Goal: Task Accomplishment & Management: Complete application form

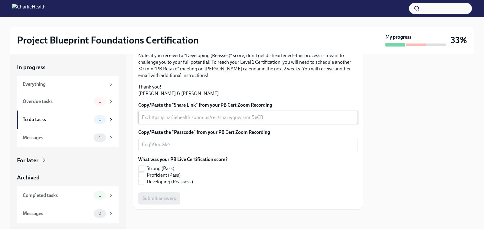
scroll to position [154, 0]
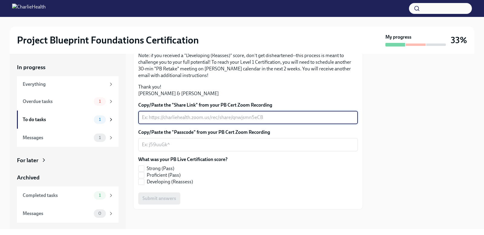
paste textarea "Passcode: c+L.x*0d"
type textarea "Passcode: c+L.x*0d"
drag, startPoint x: 186, startPoint y: 118, endPoint x: 93, endPoint y: 102, distance: 94.3
click at [93, 102] on div "In progress Everything Overdue tasks 1 To do tasks 1 Messages 1 For later Archi…" at bounding box center [242, 141] width 465 height 175
paste textarea "https://charliehealth.zoom.us/rec/share/gBbKp7HKq6o-6jXIIAKjl-b4jYD7u8ghGb-tg1k…"
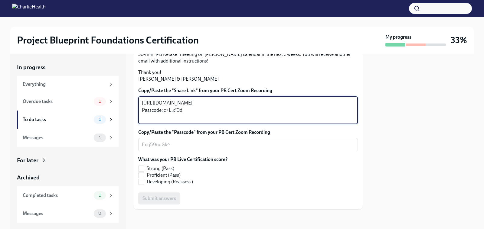
drag, startPoint x: 187, startPoint y: 134, endPoint x: 142, endPoint y: 134, distance: 45.4
click at [140, 124] on div "https://charliehealth.zoom.us/rec/share/gBbKp7HKq6o-6jXIIAKjl-b4jYD7u8ghGb-tg1k…" at bounding box center [248, 111] width 220 height 28
type textarea "[URL][DOMAIN_NAME]"
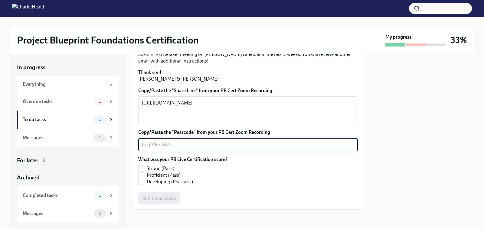
paste textarea "Passcode: c+L.x*0d"
type textarea "Passcode: c+L.x*0d"
click at [164, 179] on span "Proficient (Pass)" at bounding box center [164, 175] width 34 height 7
click at [144, 178] on input "Proficient (Pass)" at bounding box center [141, 175] width 5 height 5
checkbox input "true"
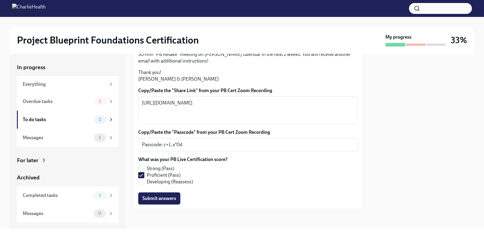
scroll to position [167, 0]
click at [168, 202] on span "Submit answers" at bounding box center [159, 199] width 34 height 6
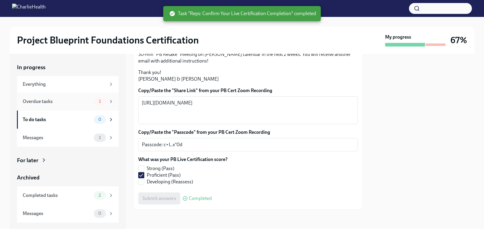
click at [102, 105] on div "1" at bounding box center [100, 101] width 12 height 8
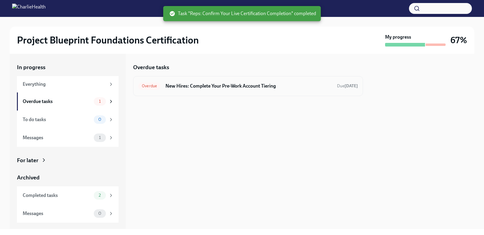
click at [178, 88] on h6 "New Hires: Complete Your Pre-Work Account Tiering" at bounding box center [248, 86] width 167 height 7
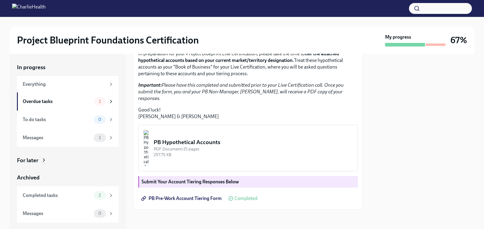
scroll to position [142, 0]
click at [149, 156] on img "button" at bounding box center [145, 148] width 5 height 36
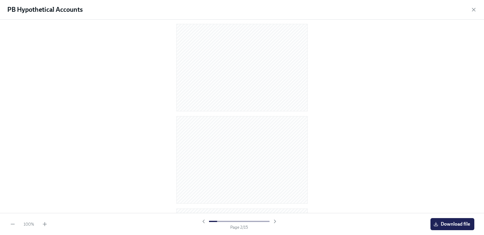
scroll to position [0, 0]
